Goal: Task Accomplishment & Management: Manage account settings

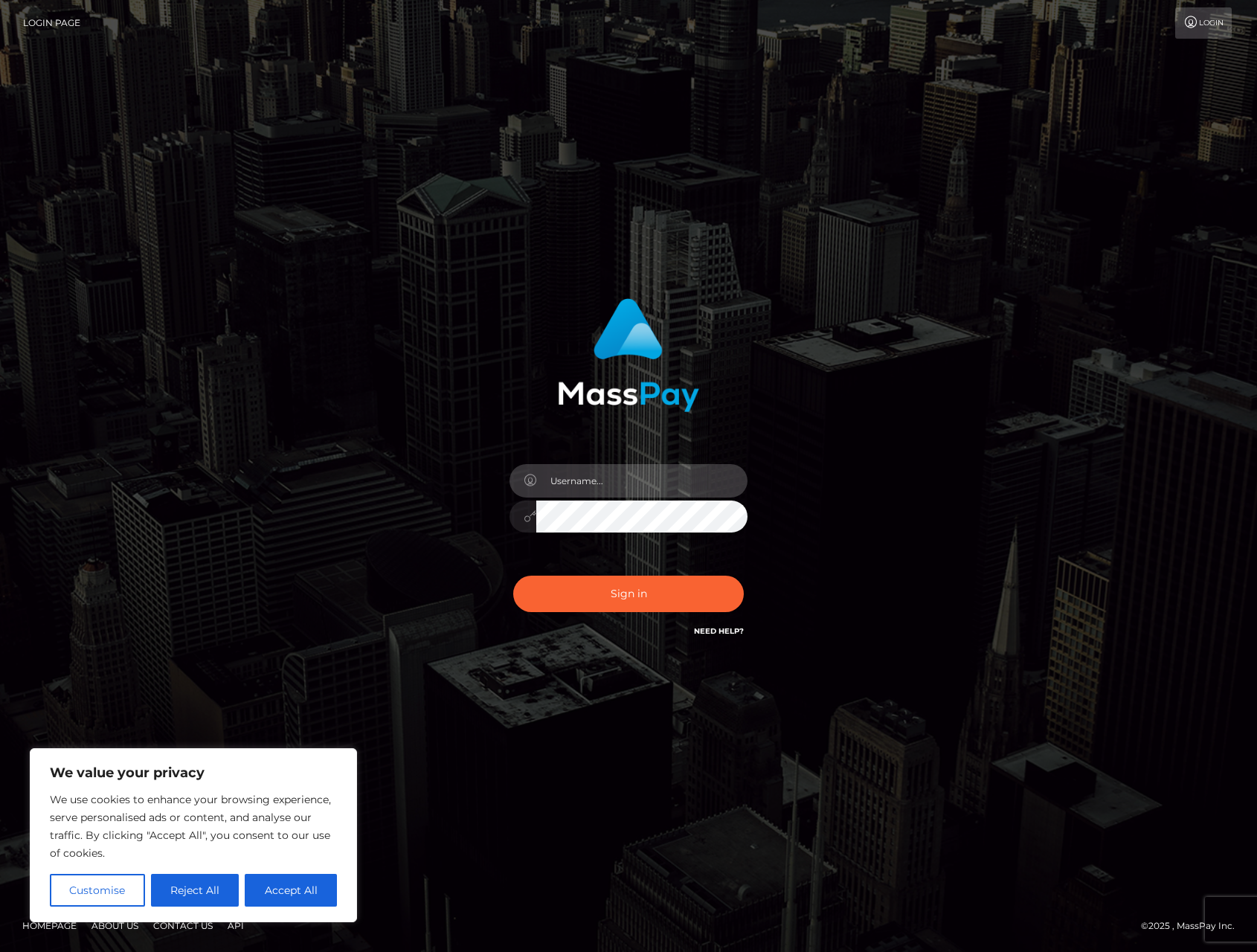
click at [630, 488] on input "text" at bounding box center [642, 480] width 211 height 33
type input "alexism"
click at [514, 575] on button "Sign in" at bounding box center [628, 593] width 231 height 37
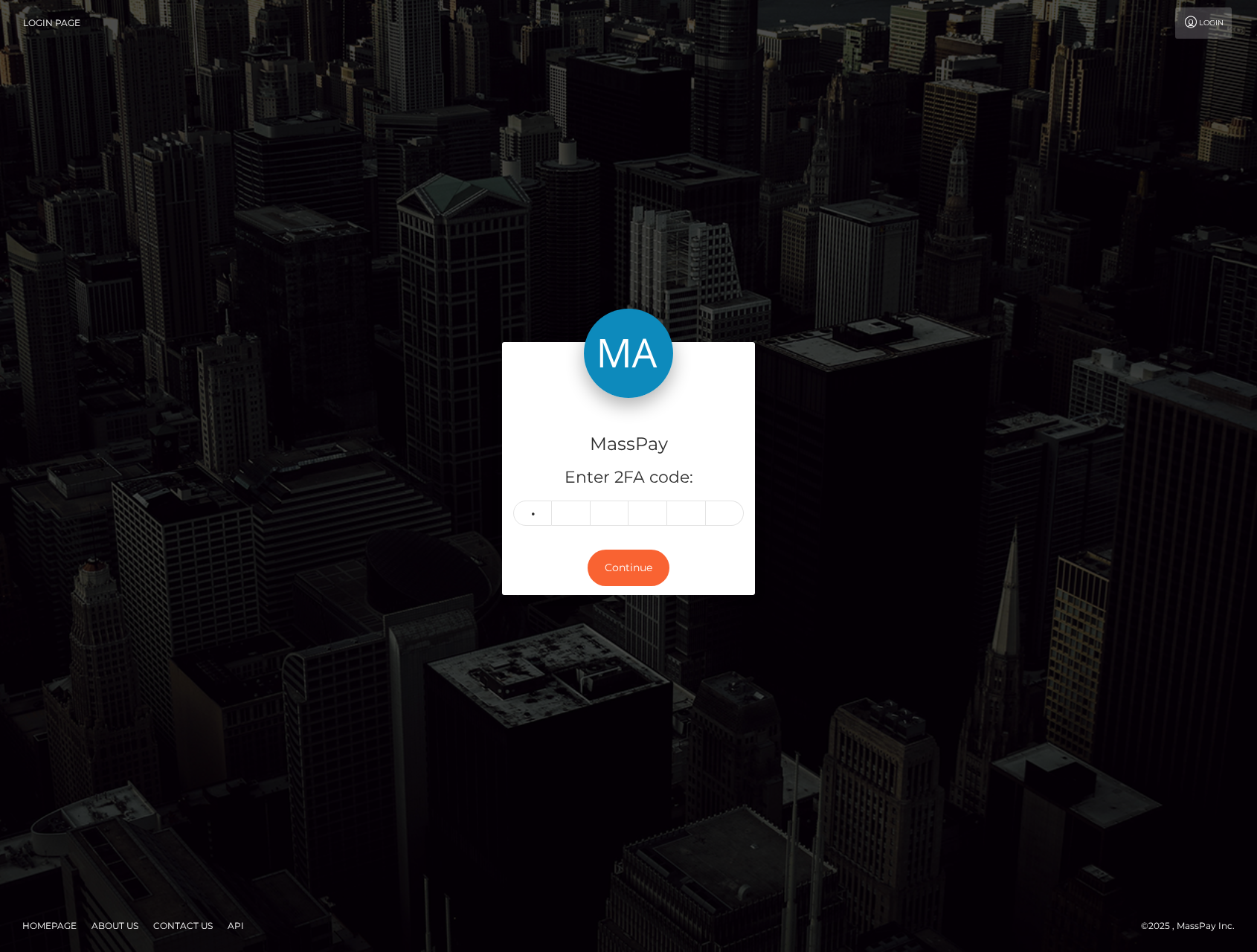
type input "0"
type input "1"
type input "8"
type input "9"
type input "0"
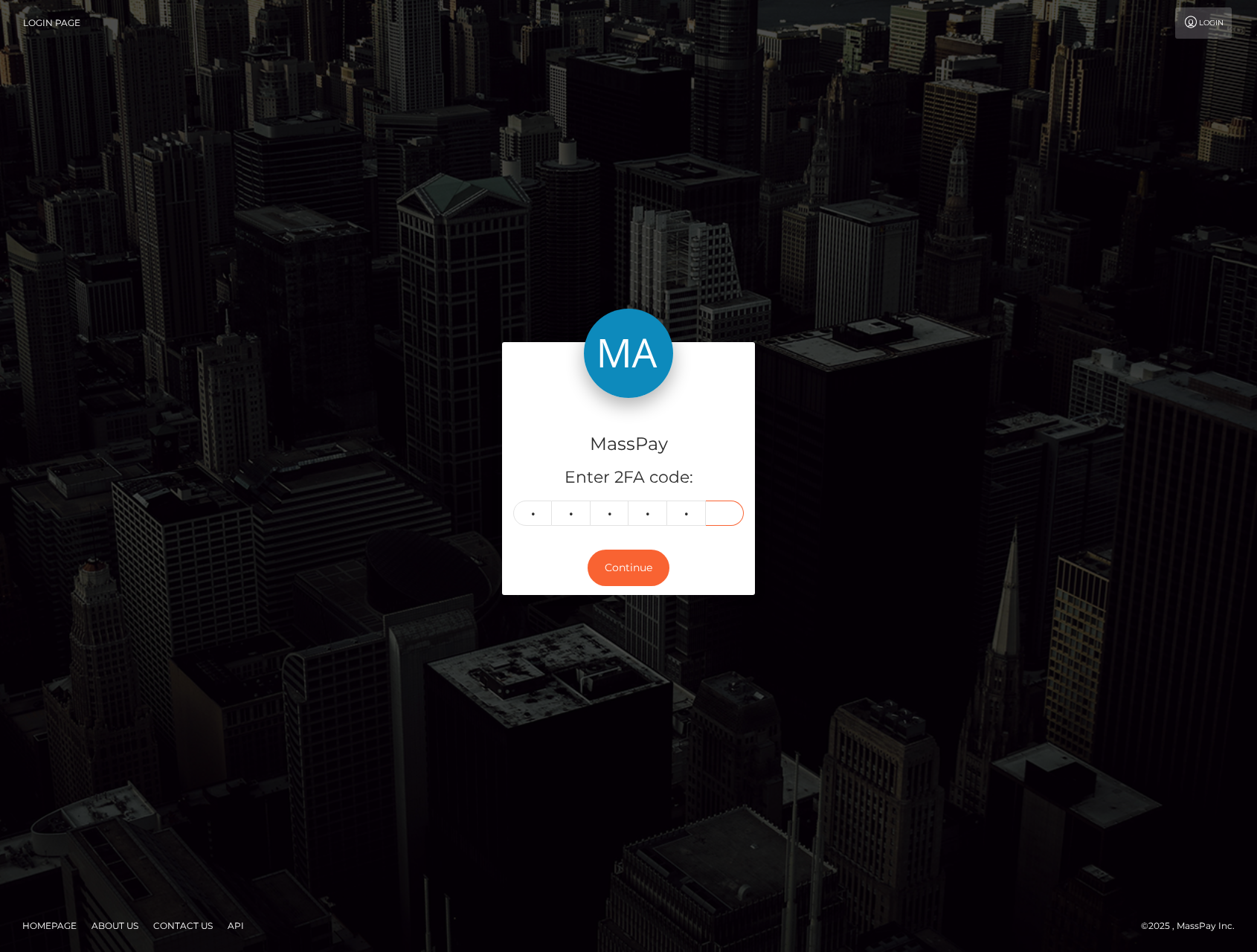
type input "6"
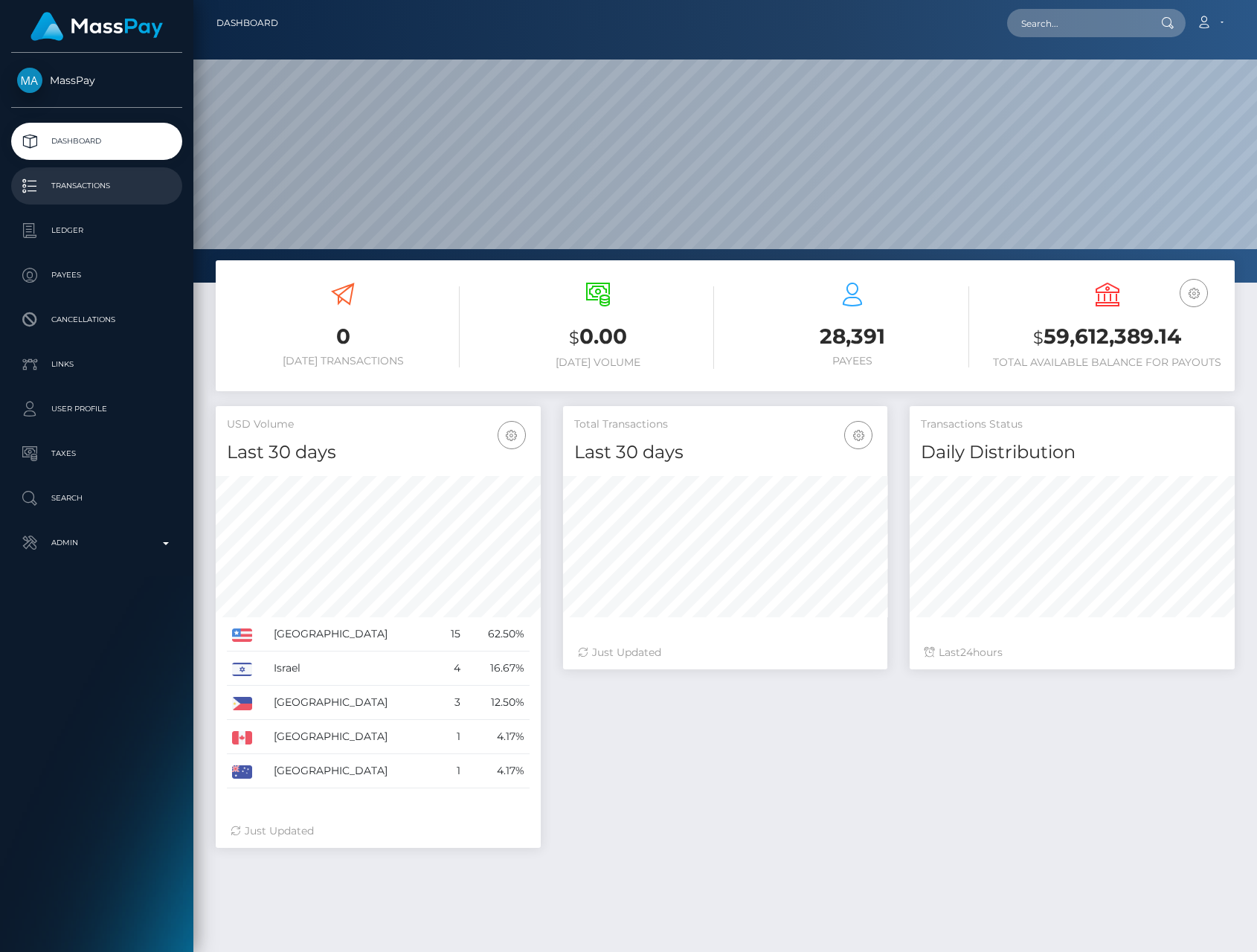
scroll to position [262, 325]
click at [81, 192] on p "Transactions" at bounding box center [96, 185] width 159 height 22
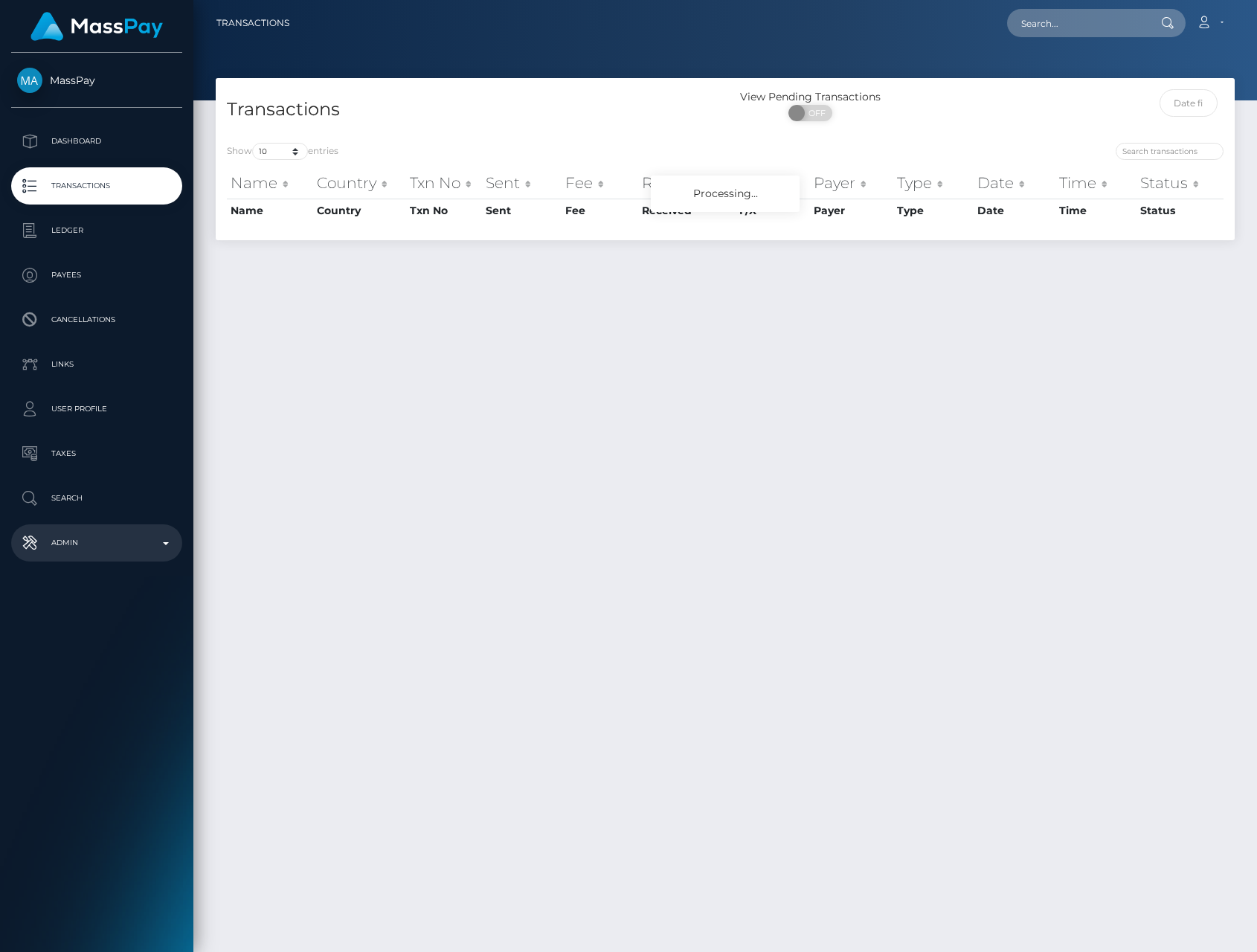
click at [90, 540] on p "Admin" at bounding box center [96, 542] width 159 height 22
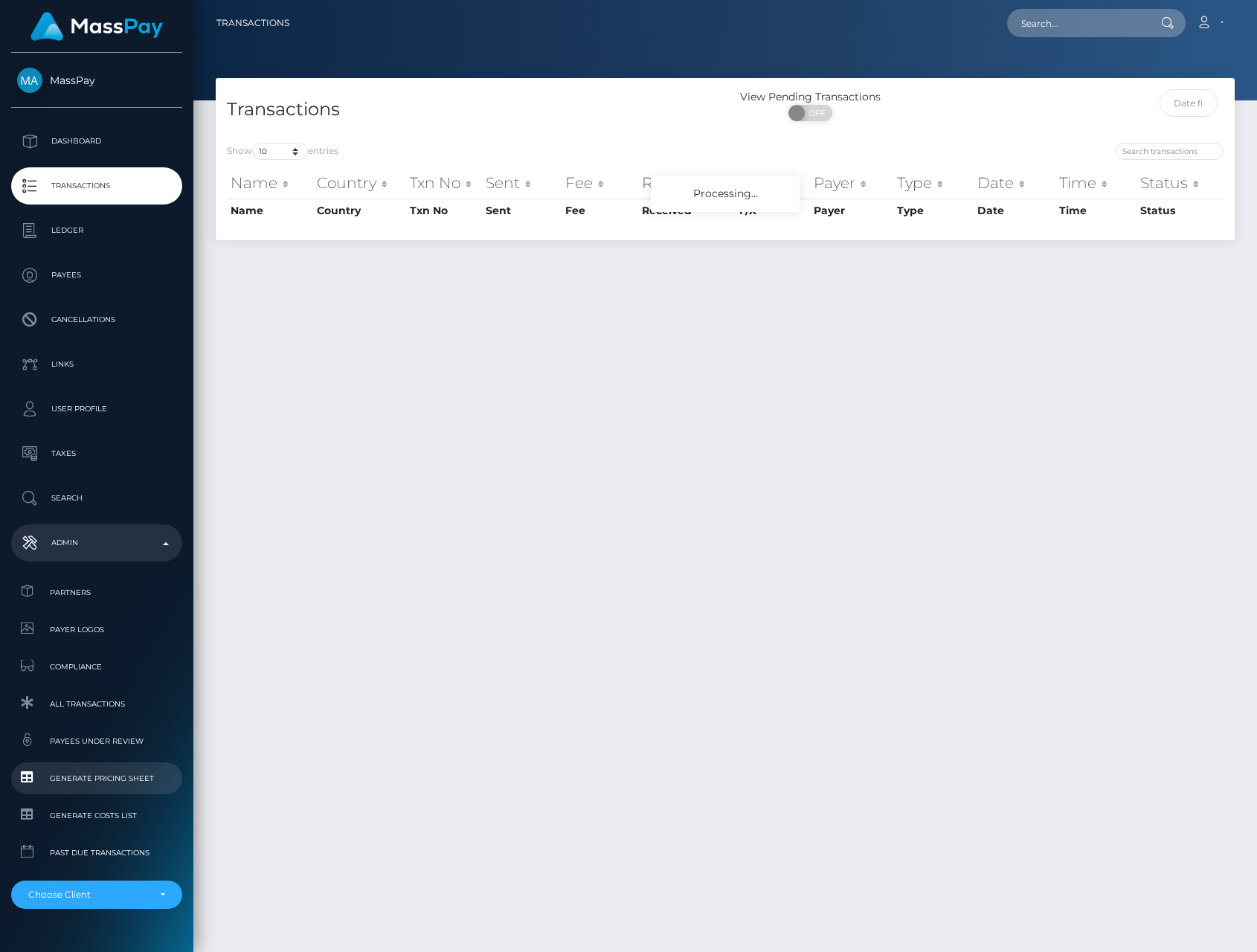
scroll to position [34, 0]
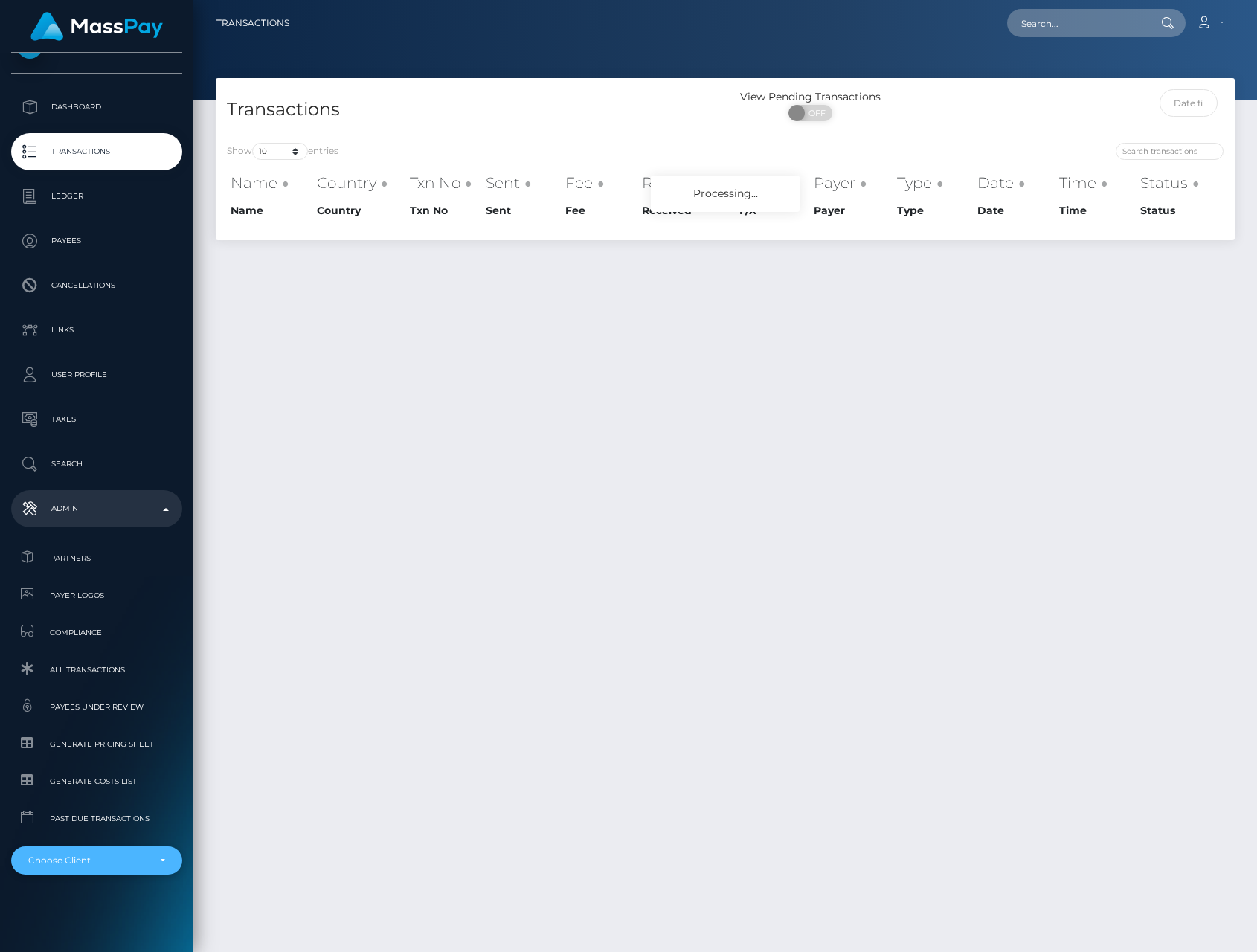
click at [113, 858] on div "Choose Client" at bounding box center [88, 860] width 120 height 12
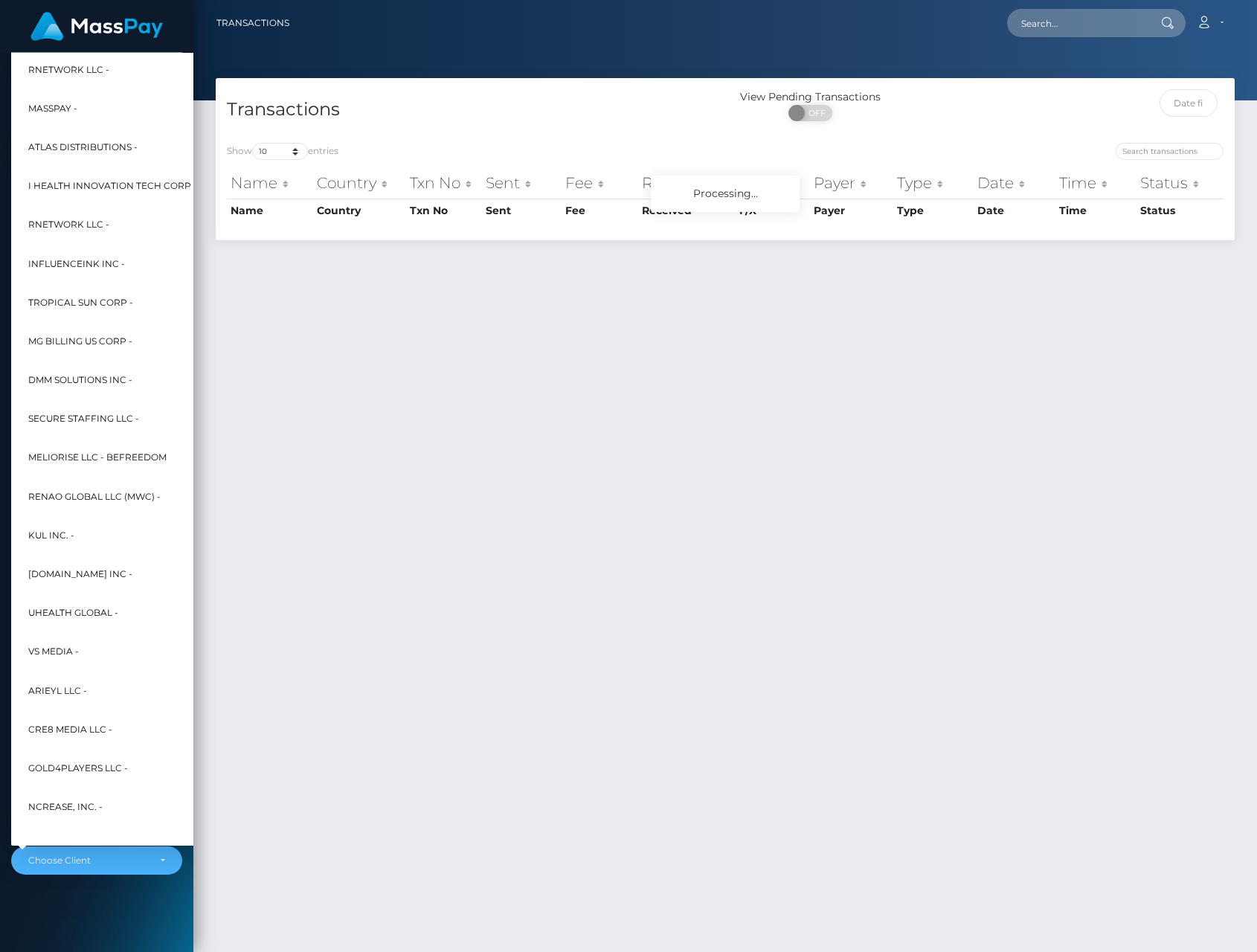
scroll to position [0, 0]
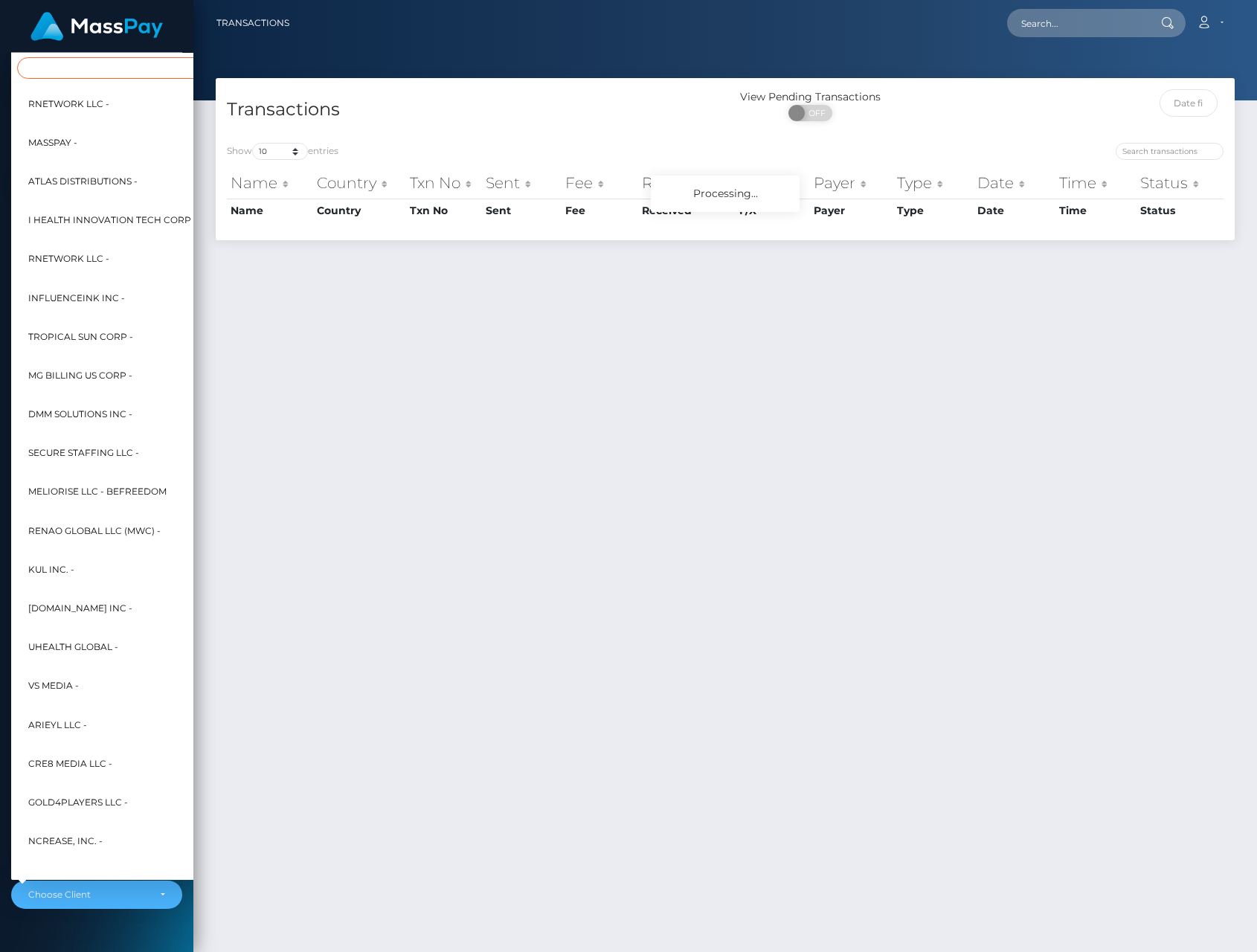
click at [56, 71] on input "Search" at bounding box center [181, 68] width 328 height 21
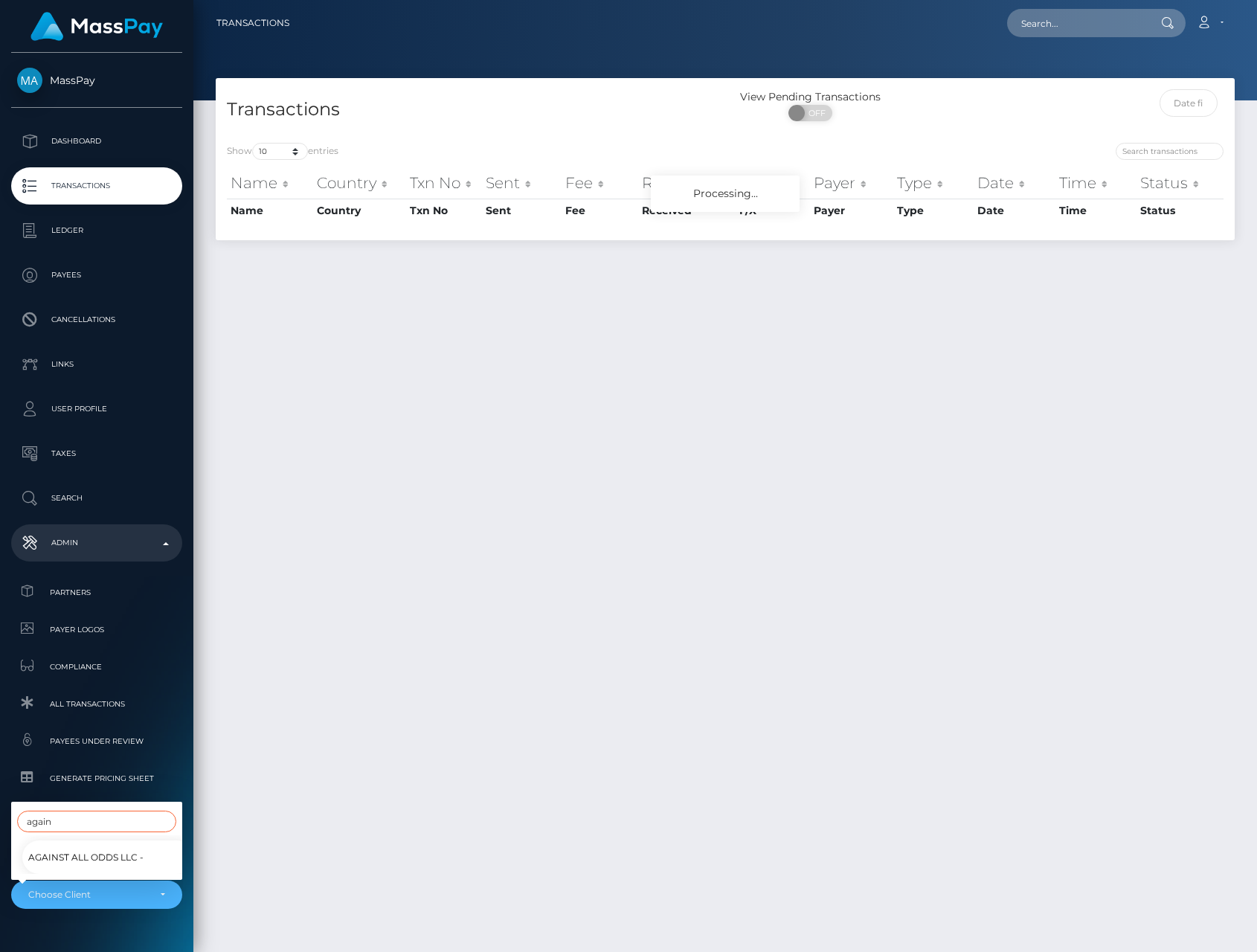
type input "again"
click at [65, 863] on span "Against All Odds LLC -" at bounding box center [86, 857] width 115 height 20
select select "111"
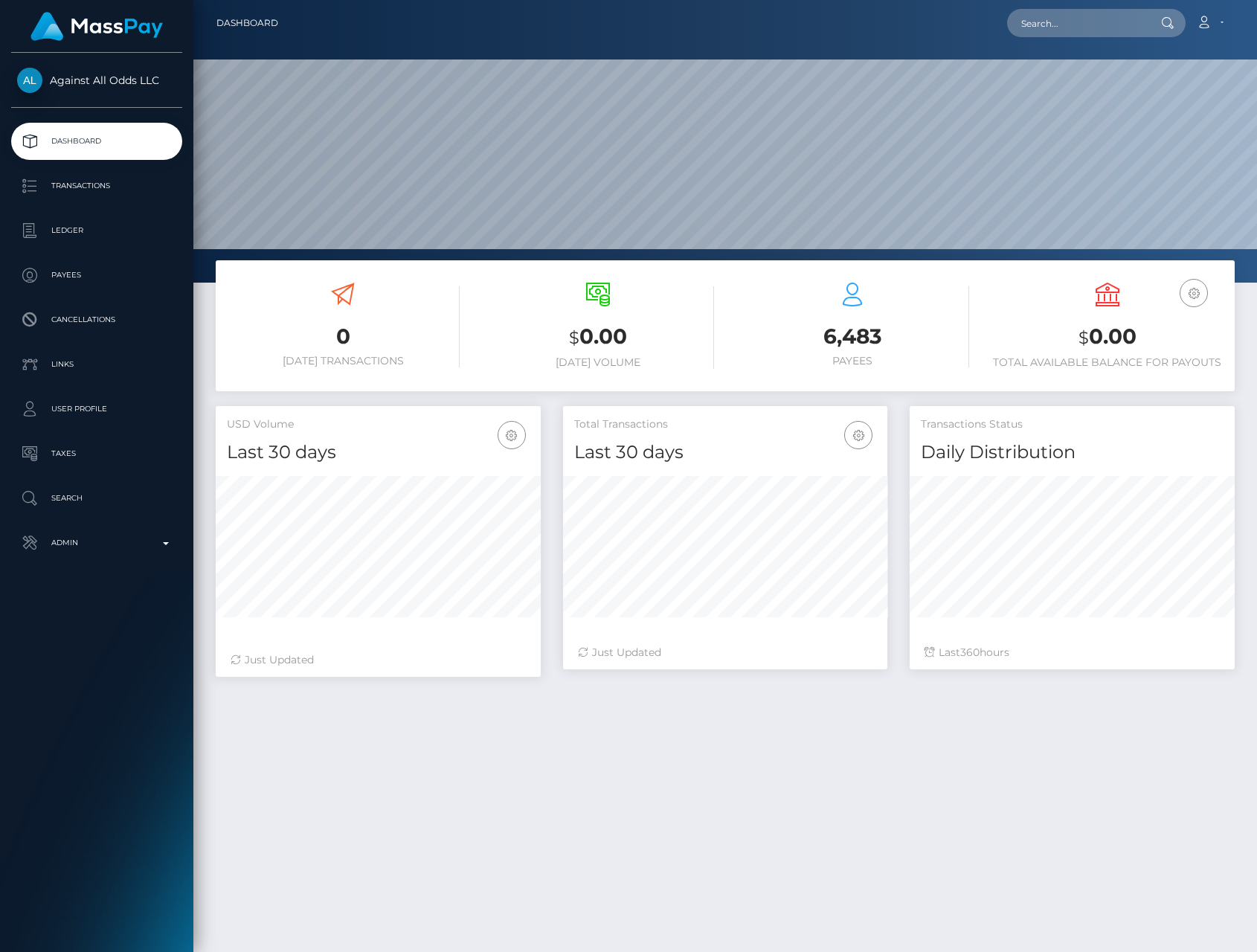
scroll to position [262, 325]
click at [73, 188] on p "Transactions" at bounding box center [96, 185] width 159 height 22
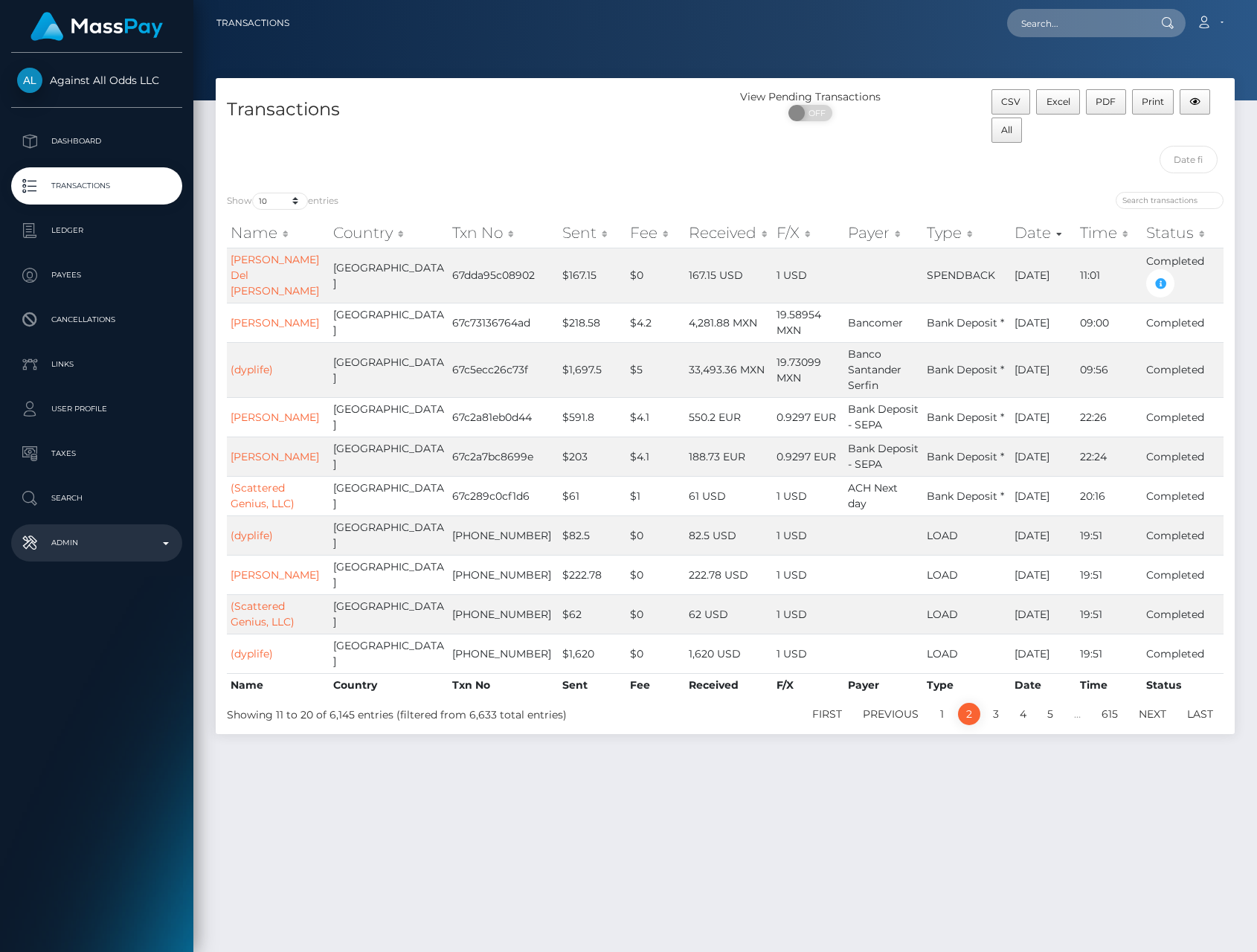
click at [65, 540] on p "Admin" at bounding box center [96, 542] width 159 height 22
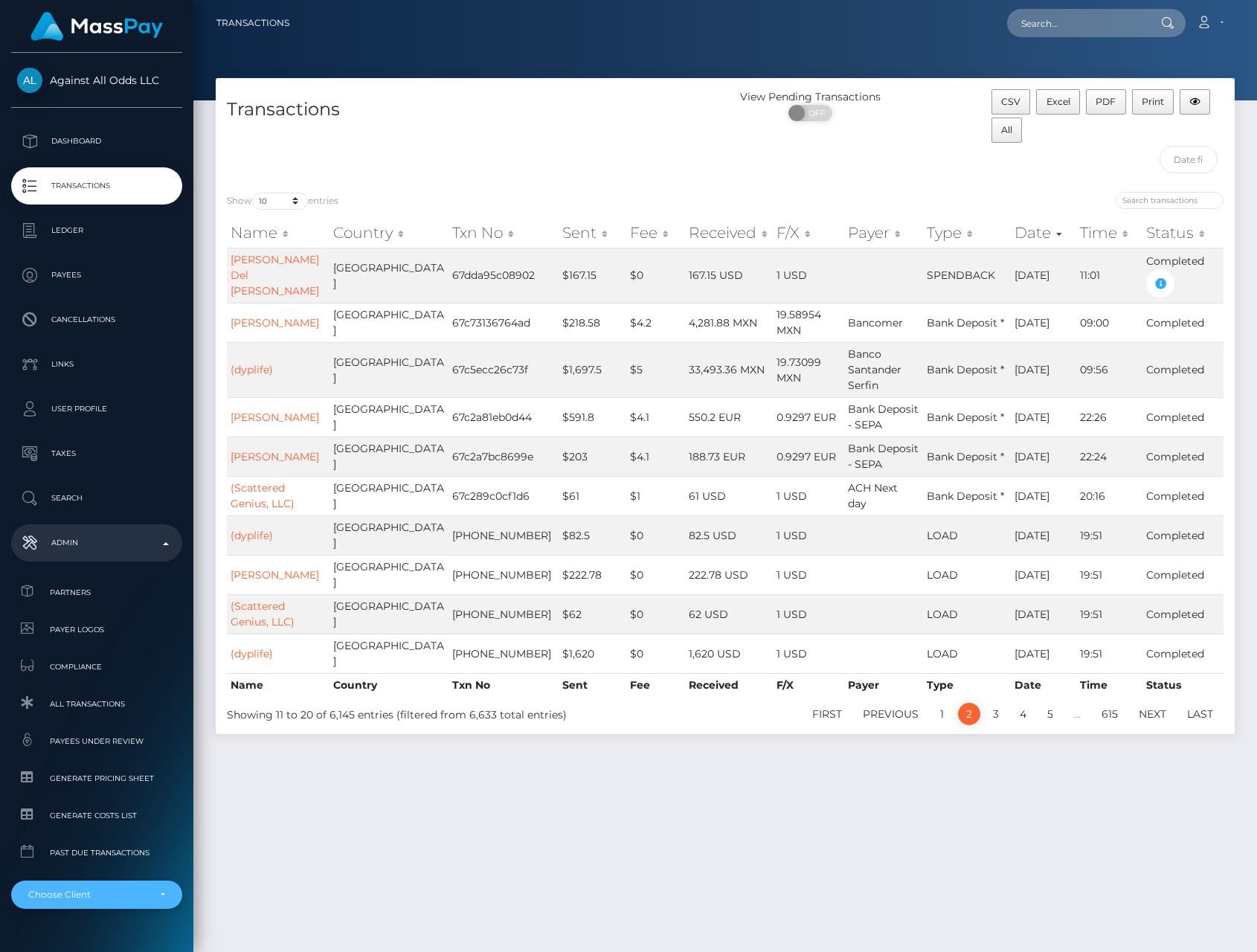
click at [93, 897] on div "Choose Client" at bounding box center [88, 894] width 120 height 12
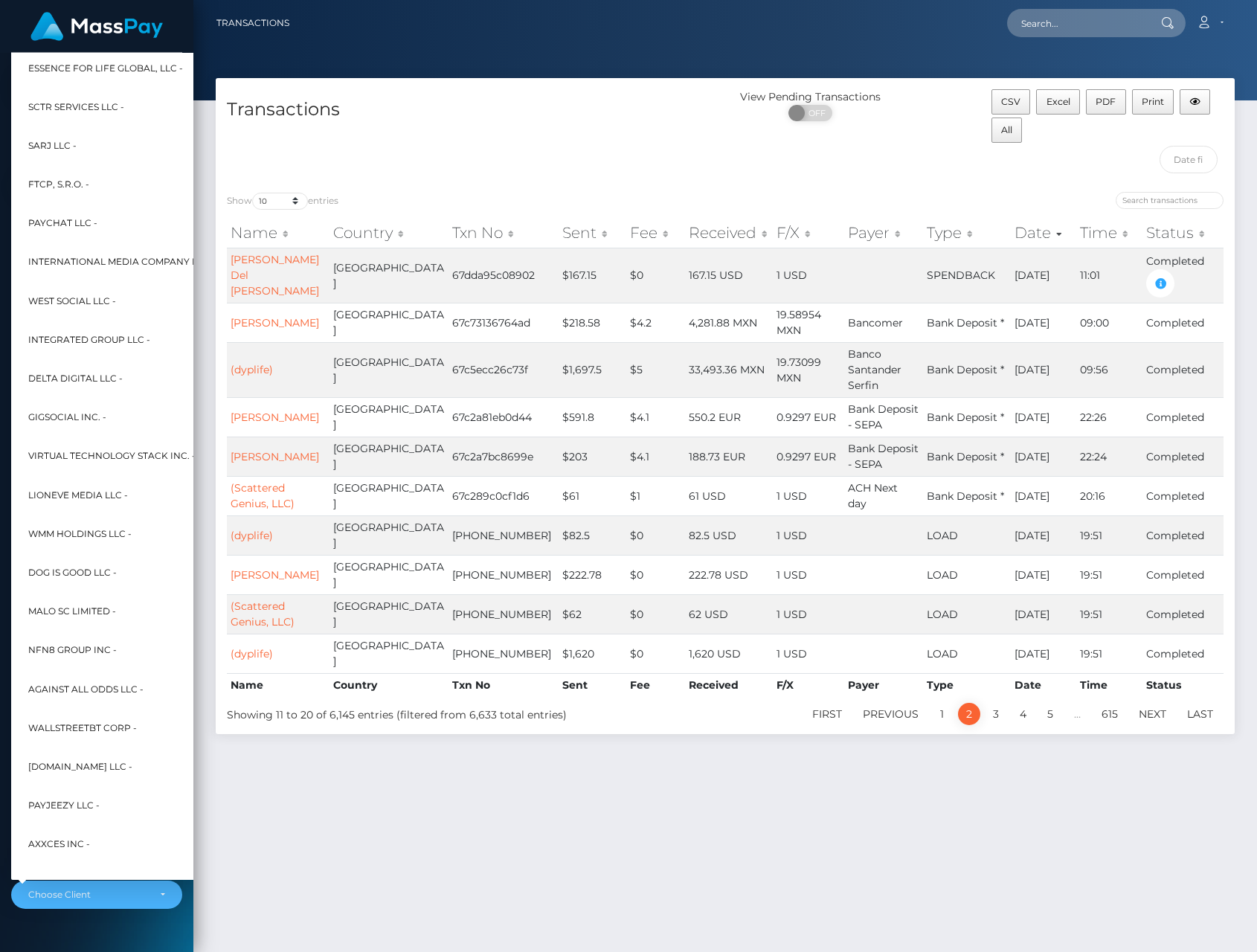
scroll to position [3303, 0]
click at [75, 372] on span "Delta Digital LLC -" at bounding box center [76, 377] width 95 height 20
select select "102"
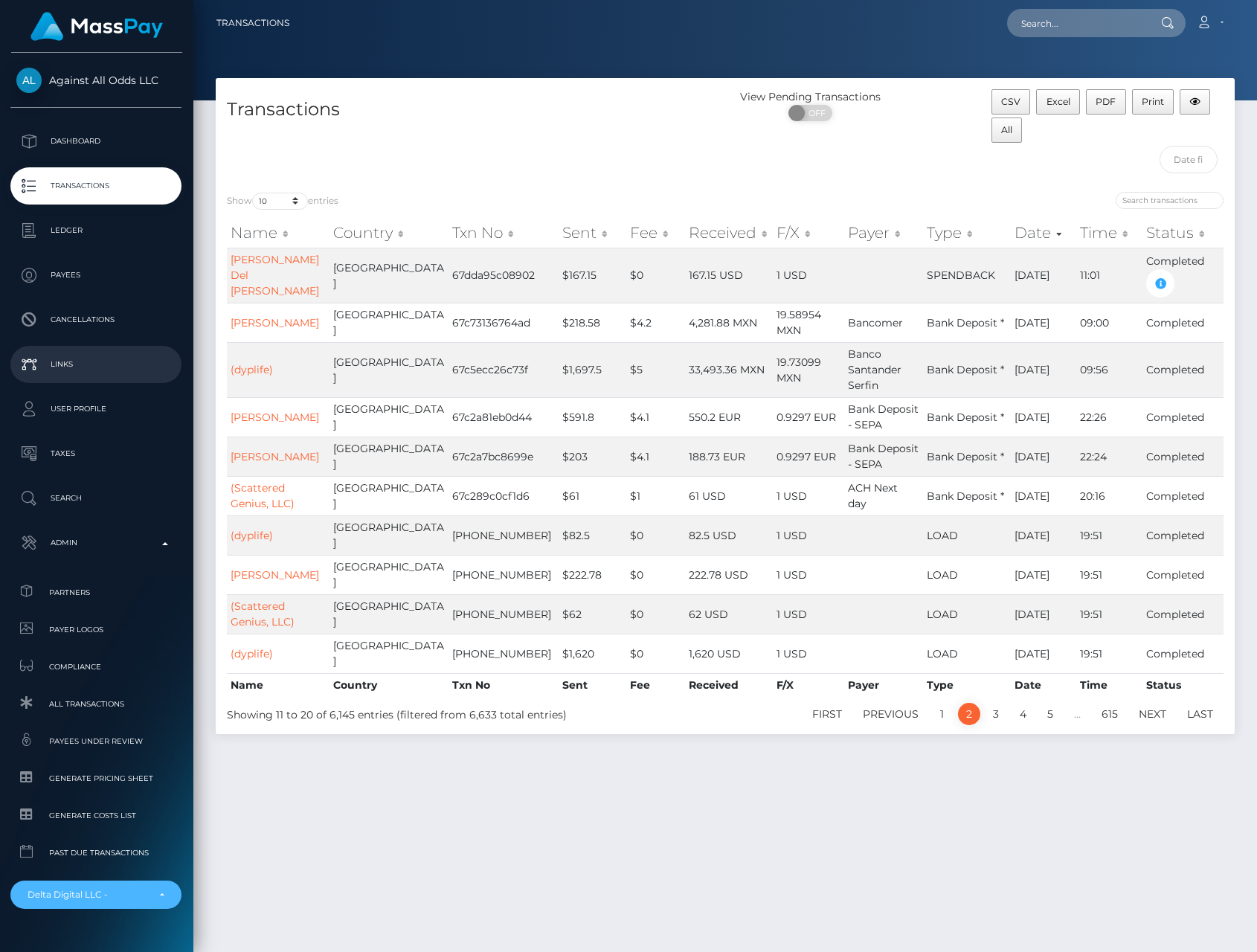
scroll to position [0, 2]
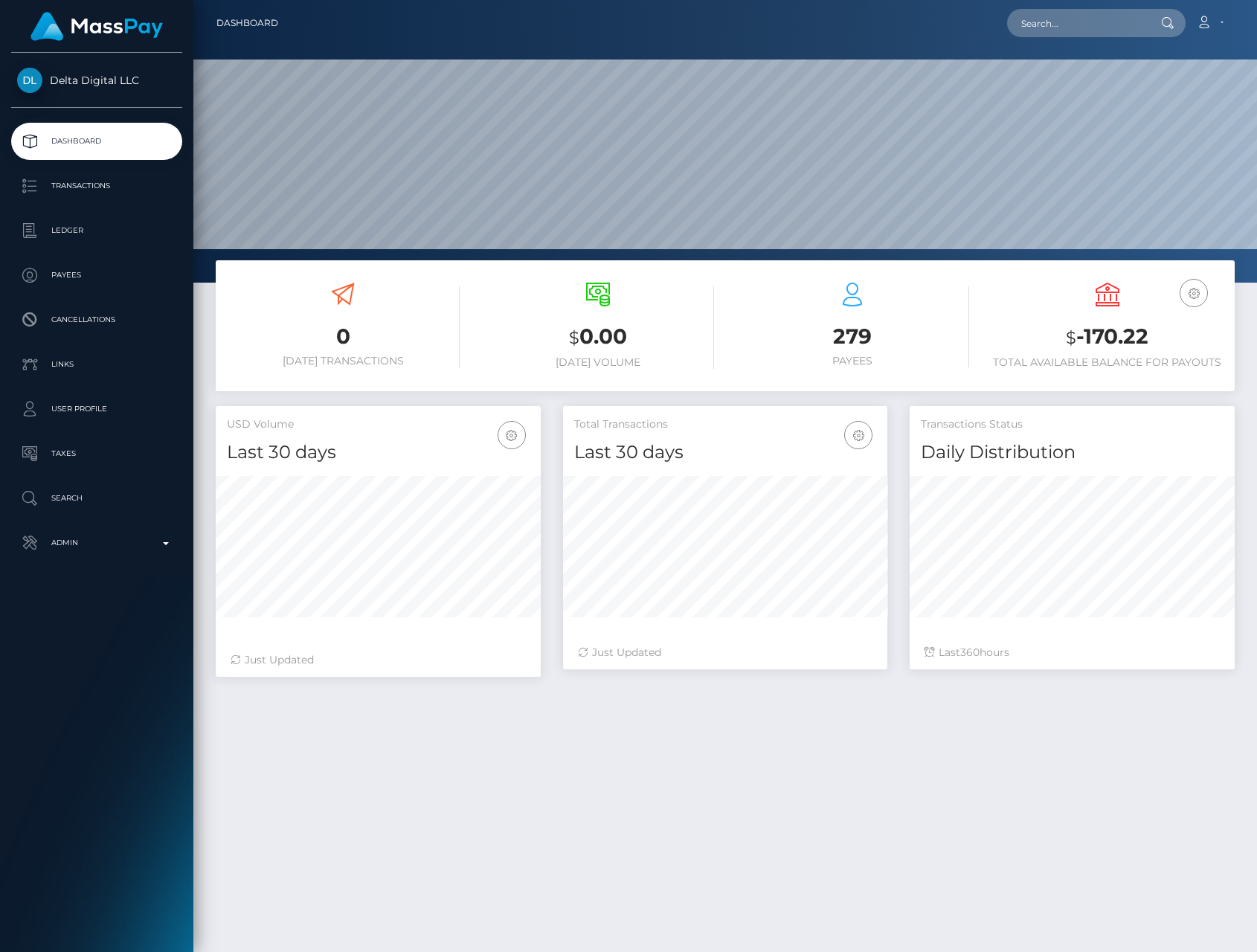
click at [89, 186] on p "Transactions" at bounding box center [96, 185] width 159 height 22
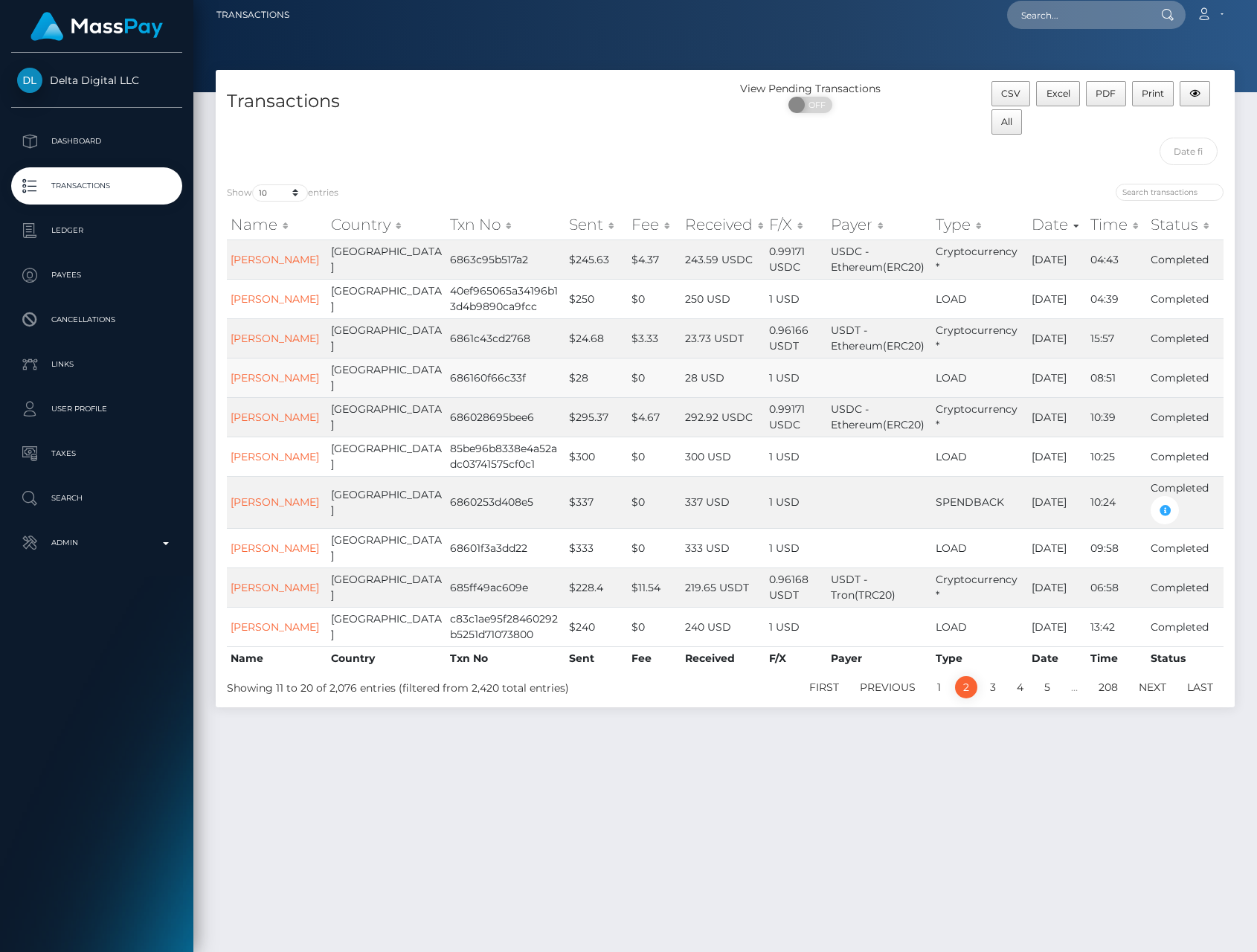
scroll to position [10, 0]
